Goal: Check status

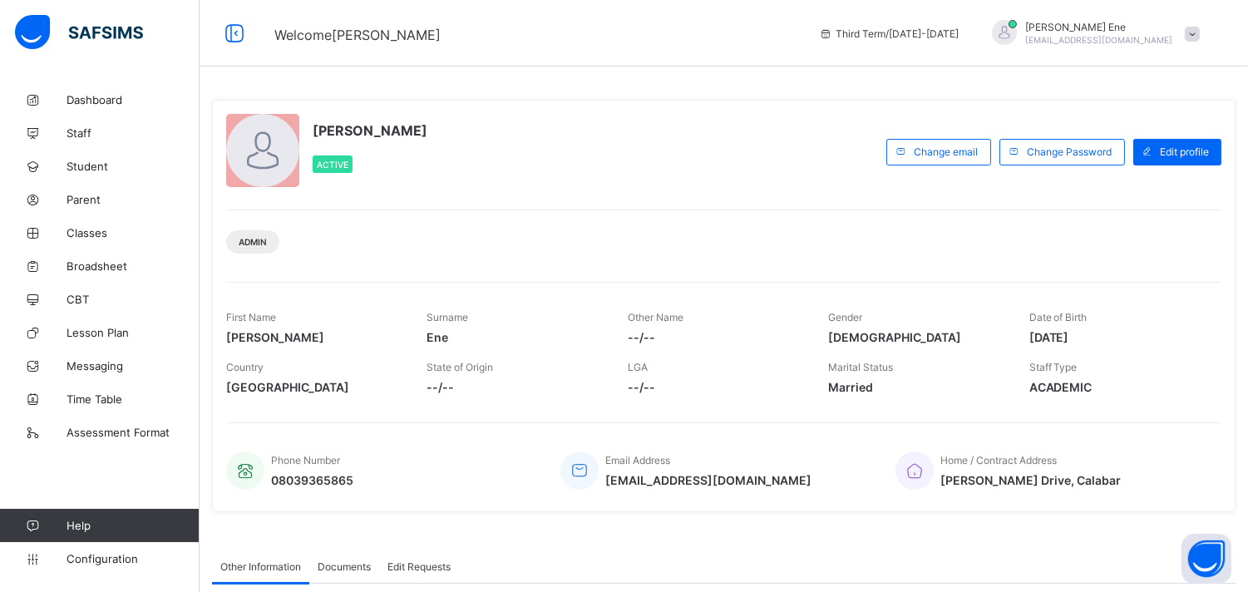
click at [1159, 278] on div "Elizabeth Ene Active Change email Change Password Edit profile Admin First Name…" at bounding box center [723, 306] width 1023 height 412
click at [109, 253] on link "Broadsheet" at bounding box center [99, 265] width 199 height 33
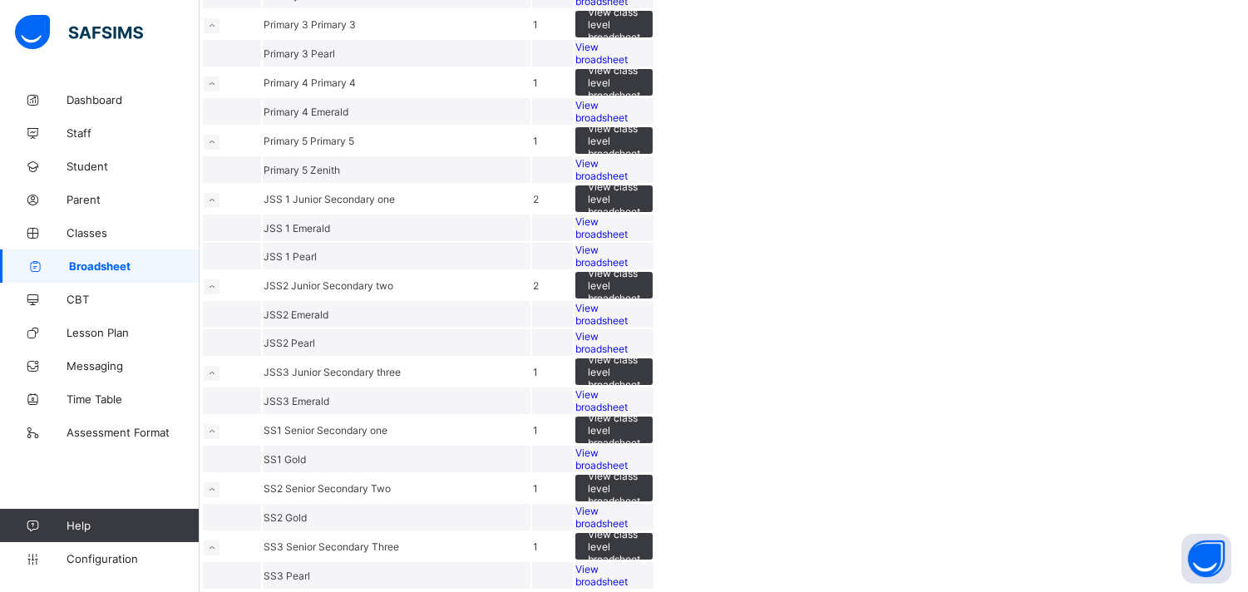
scroll to position [584, 0]
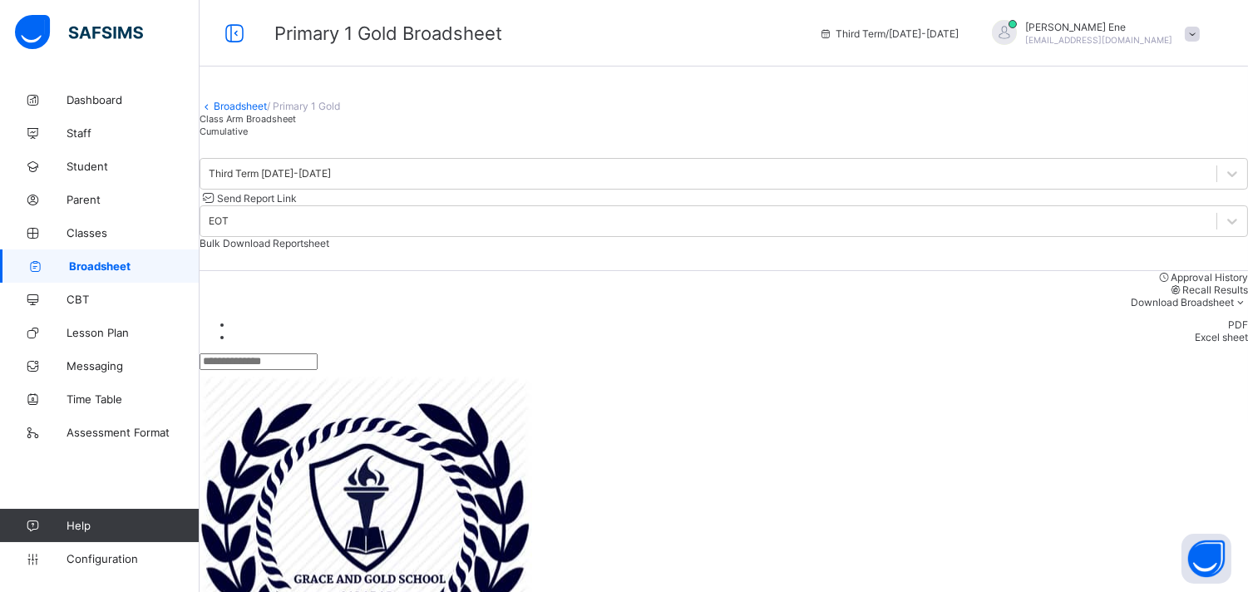
click at [318, 367] on input "text" at bounding box center [258, 361] width 118 height 17
type input "*"
type input "***"
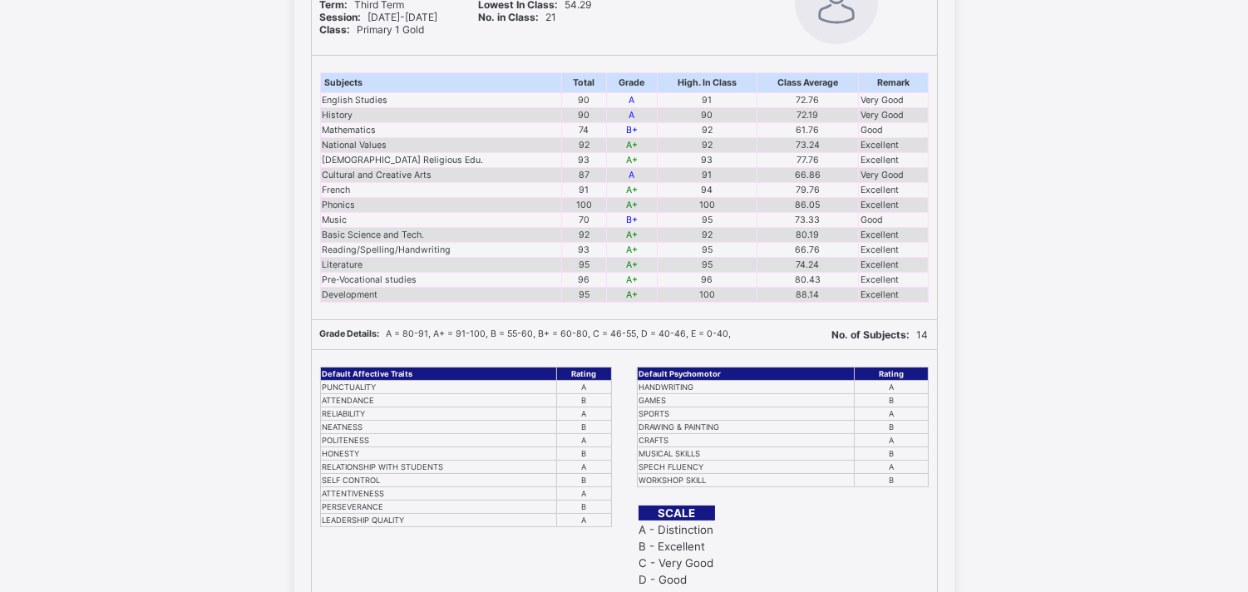
scroll to position [119, 0]
